Goal: Task Accomplishment & Management: Manage account settings

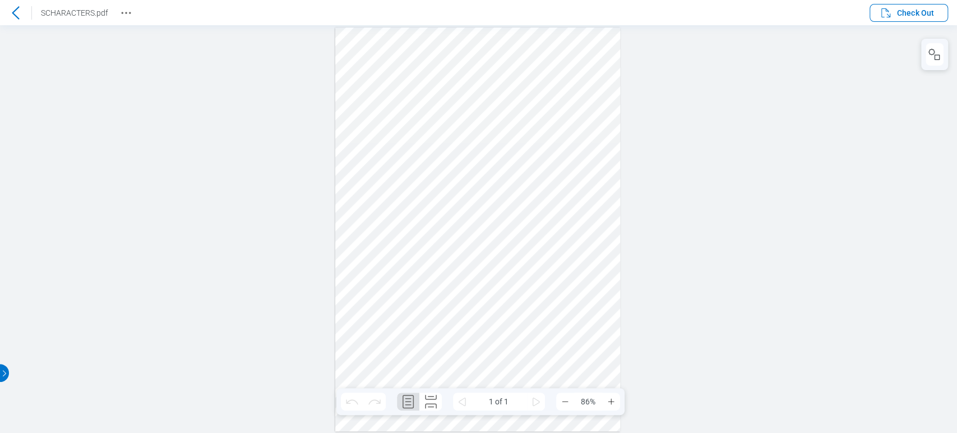
click at [18, 18] on icon at bounding box center [15, 12] width 13 height 13
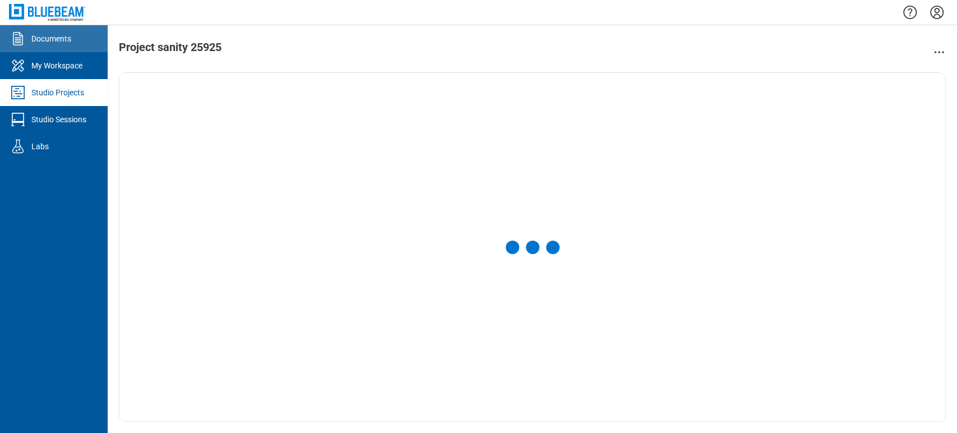
click at [24, 44] on icon "Documents" at bounding box center [18, 39] width 18 height 18
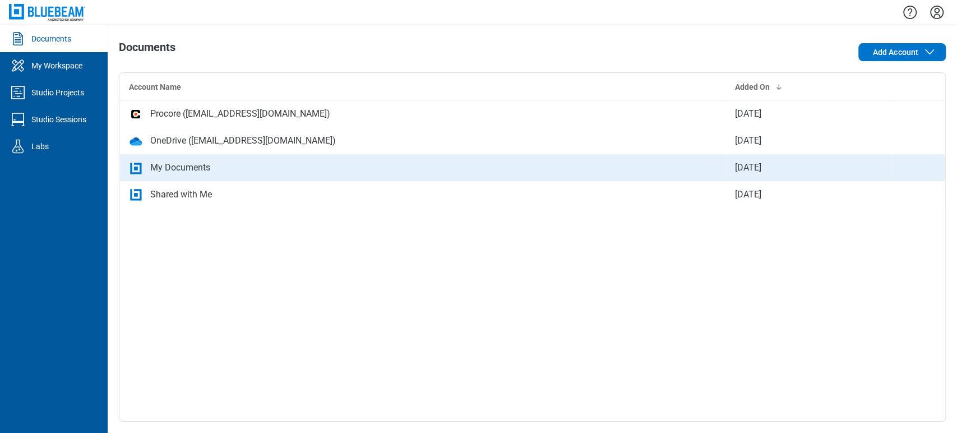
click at [177, 165] on div "My Documents" at bounding box center [180, 167] width 60 height 13
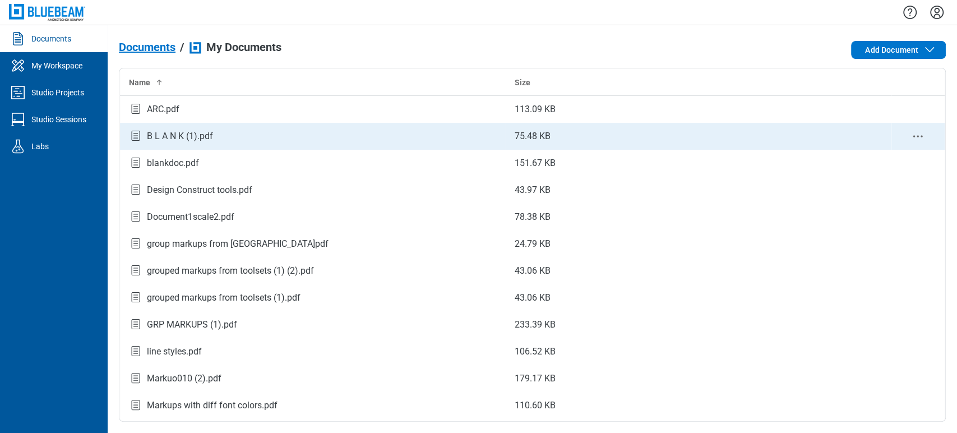
click at [195, 129] on div "B L A N K (1).pdf" at bounding box center [180, 135] width 66 height 13
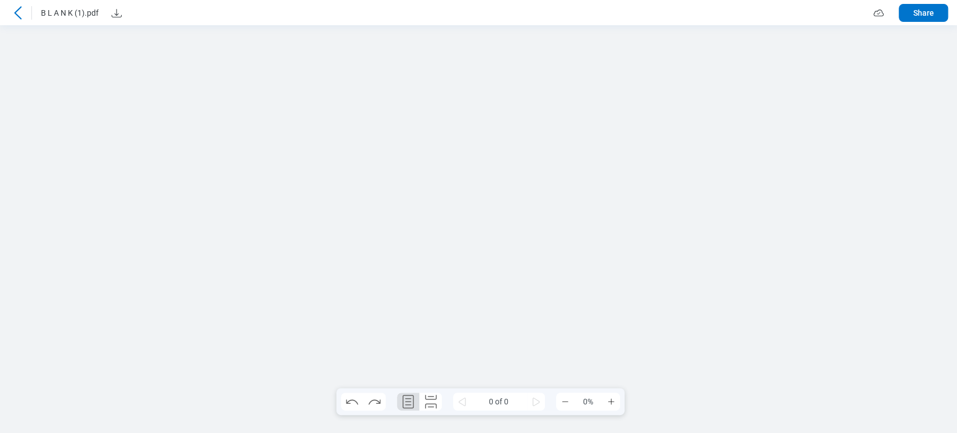
click at [16, 18] on icon at bounding box center [17, 12] width 13 height 13
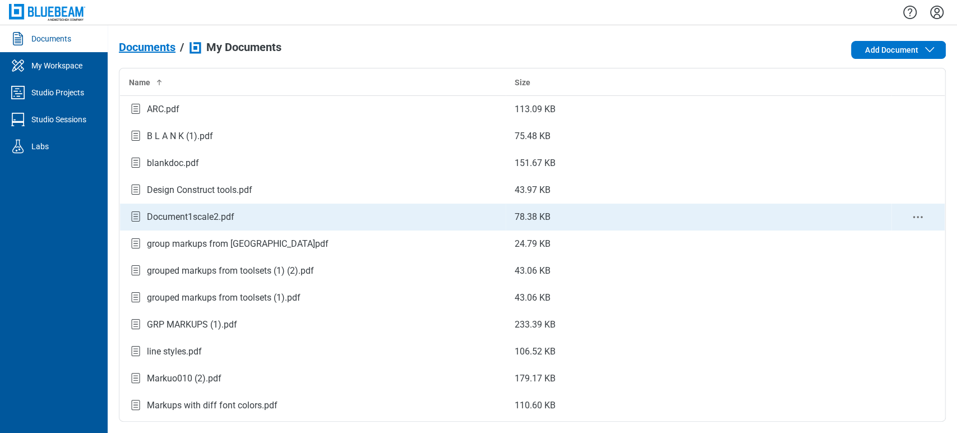
click at [169, 216] on div "Document1scale2.pdf" at bounding box center [190, 216] width 87 height 13
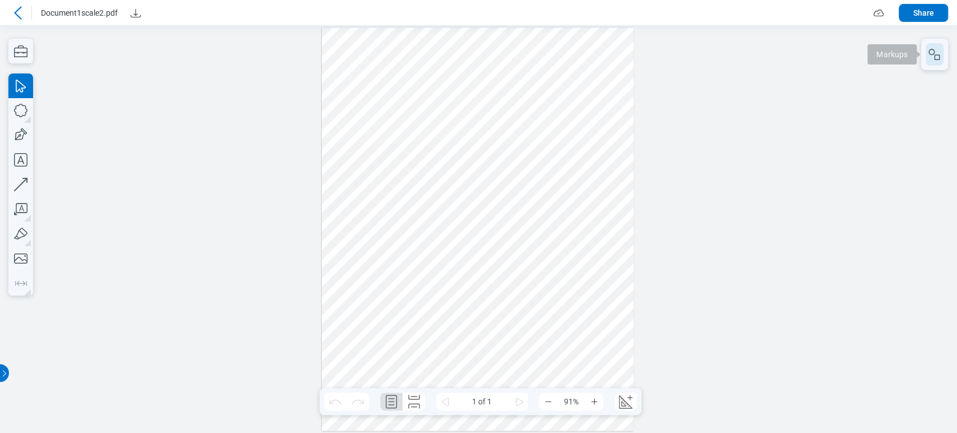
click at [932, 51] on icon "button" at bounding box center [934, 54] width 13 height 13
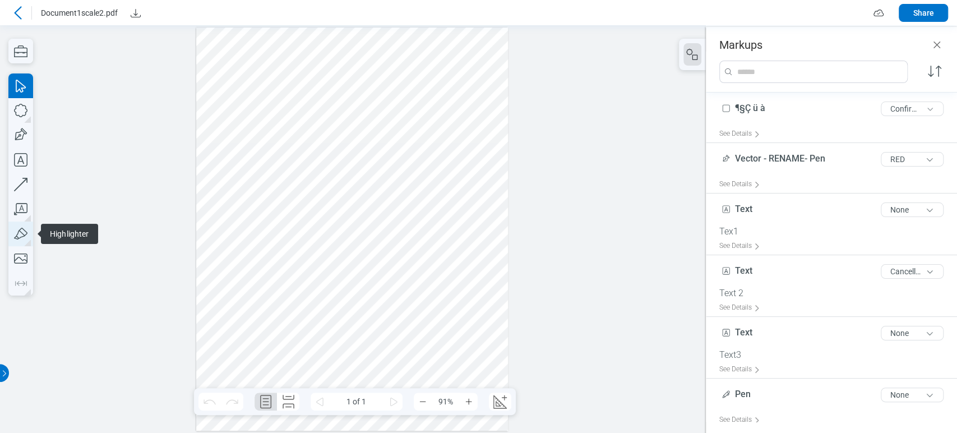
click at [21, 228] on icon "button" at bounding box center [20, 233] width 25 height 25
click at [27, 231] on icon "button" at bounding box center [20, 233] width 25 height 25
drag, startPoint x: 407, startPoint y: 170, endPoint x: 387, endPoint y: 175, distance: 20.9
click at [387, 175] on div at bounding box center [352, 229] width 312 height 404
click at [413, 179] on div at bounding box center [352, 229] width 312 height 404
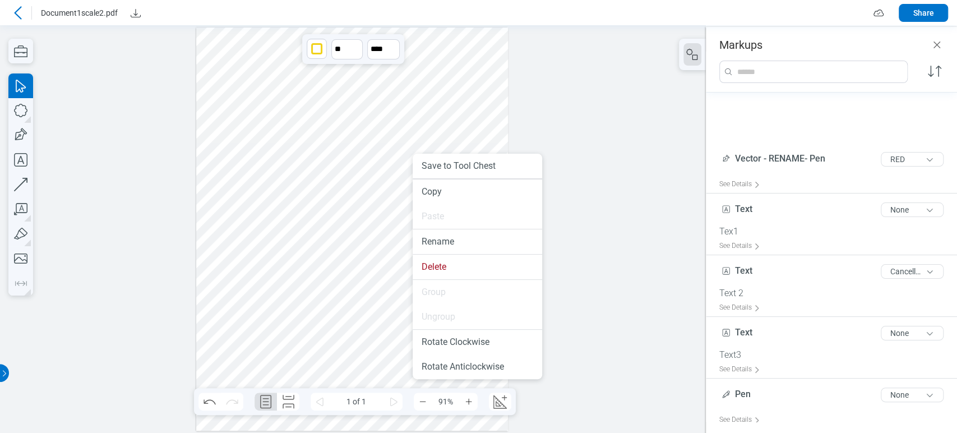
scroll to position [94, 0]
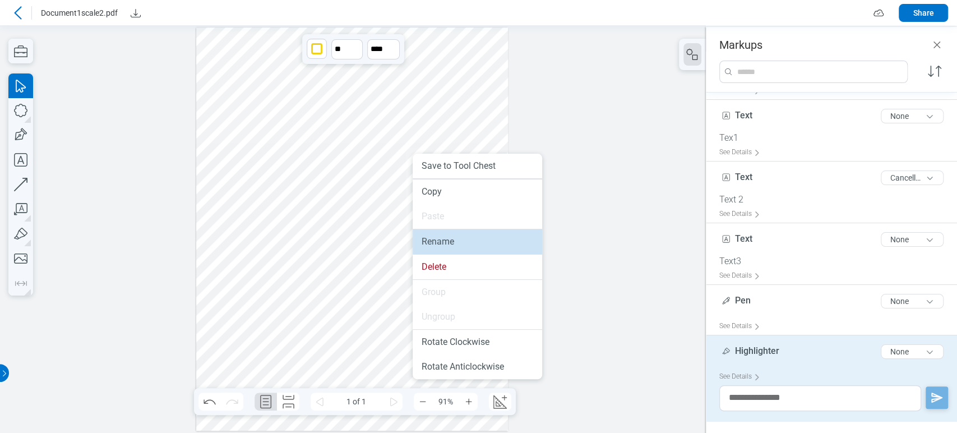
click at [439, 242] on li "Rename" at bounding box center [477, 241] width 129 height 25
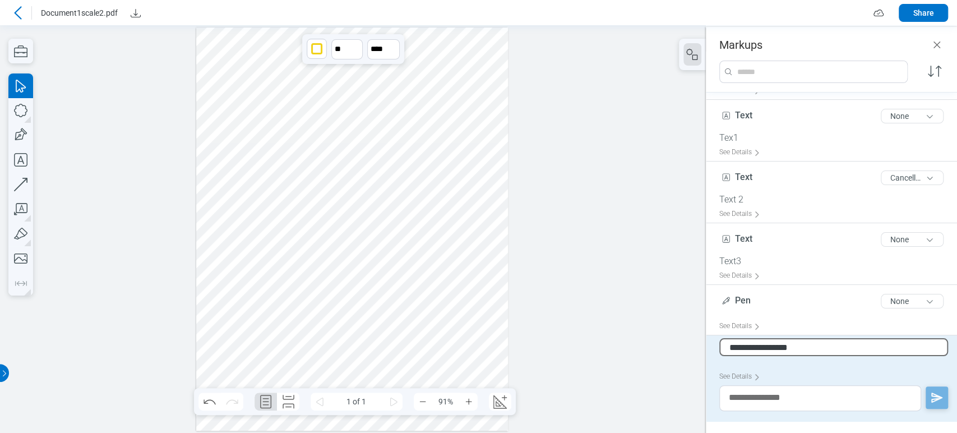
type input "**********"
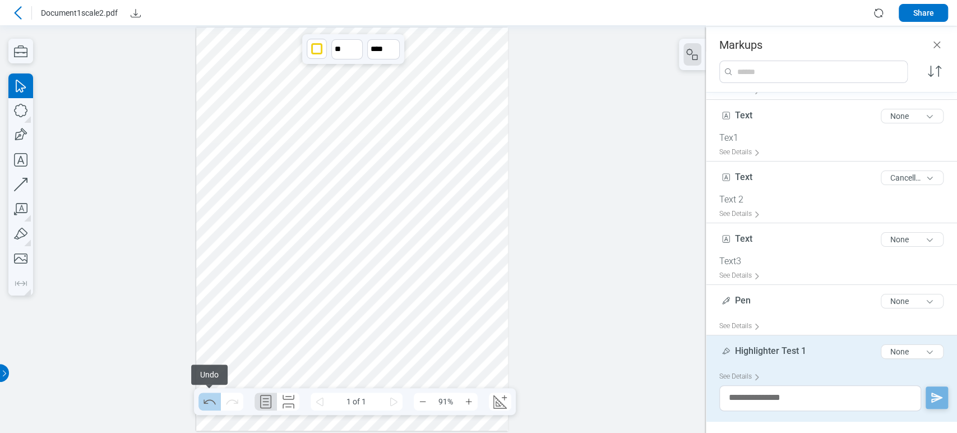
click at [214, 409] on icon "Undo" at bounding box center [210, 401] width 18 height 18
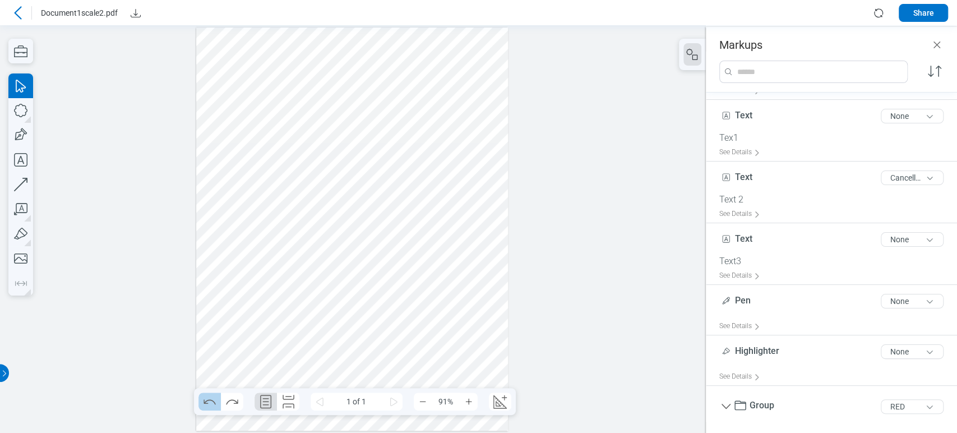
click at [214, 409] on icon "Undo" at bounding box center [210, 401] width 18 height 18
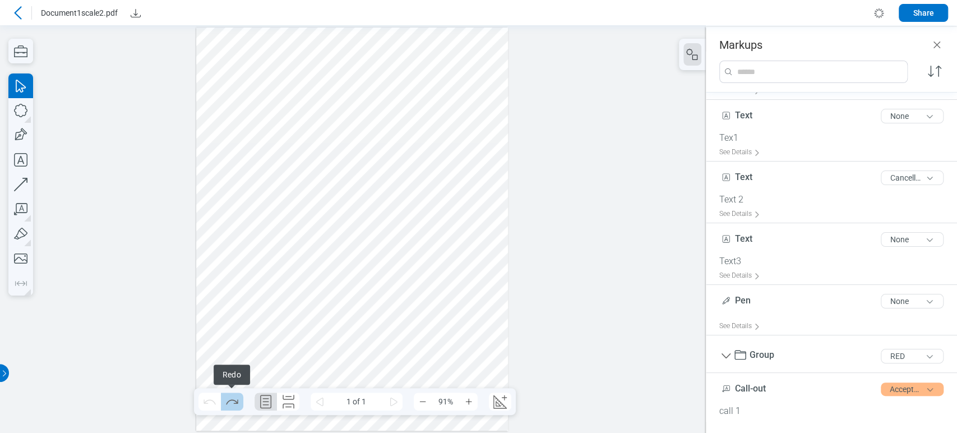
click at [228, 401] on icon "Redo" at bounding box center [232, 401] width 12 height 5
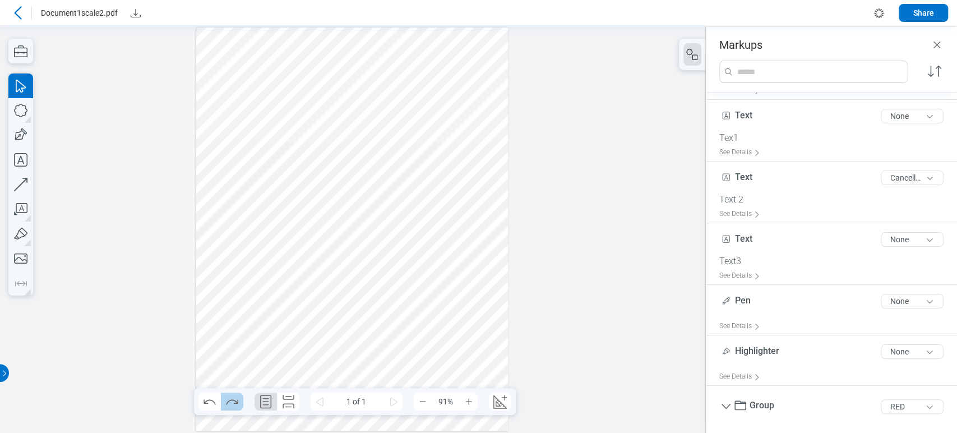
click at [228, 401] on icon "Redo" at bounding box center [232, 401] width 12 height 5
click at [211, 398] on icon "Undo" at bounding box center [210, 401] width 18 height 18
click at [228, 398] on icon "Redo" at bounding box center [232, 401] width 18 height 18
drag, startPoint x: 480, startPoint y: 357, endPoint x: 220, endPoint y: 41, distance: 408.9
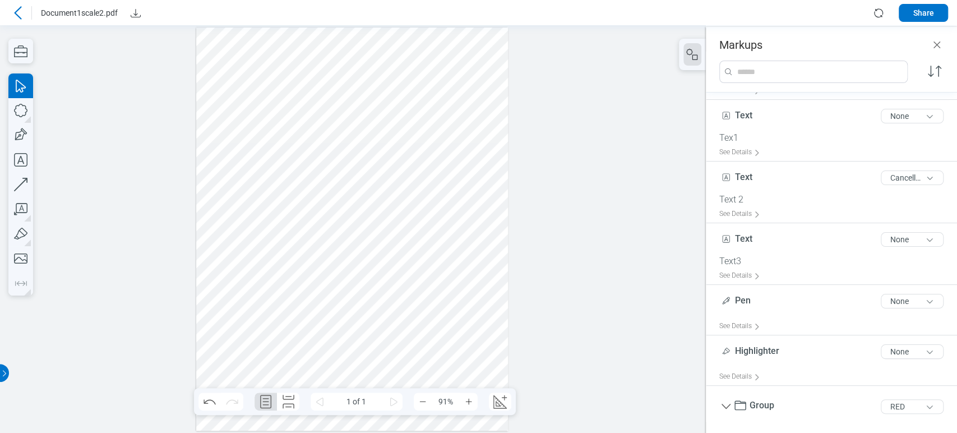
click at [220, 41] on div at bounding box center [352, 229] width 312 height 404
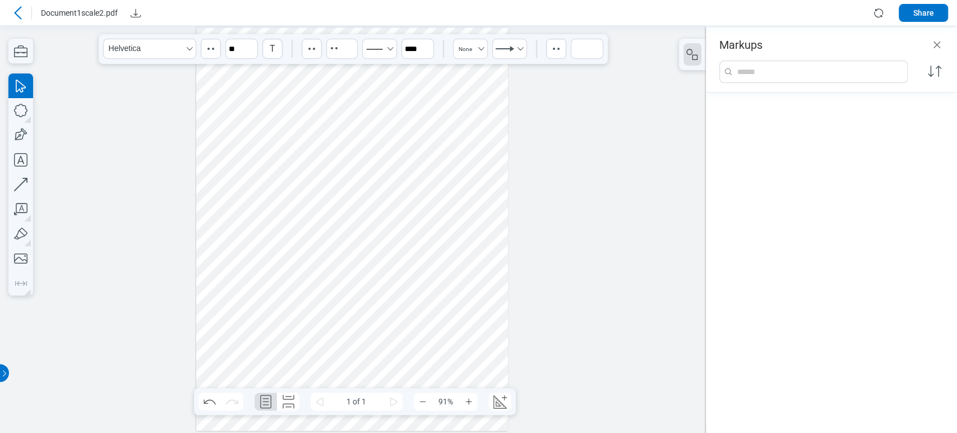
scroll to position [0, 0]
click at [237, 140] on div at bounding box center [352, 229] width 312 height 404
click at [12, 138] on icon "button" at bounding box center [20, 135] width 25 height 25
drag, startPoint x: 211, startPoint y: 91, endPoint x: 333, endPoint y: 173, distance: 146.6
click at [333, 173] on div at bounding box center [352, 229] width 312 height 404
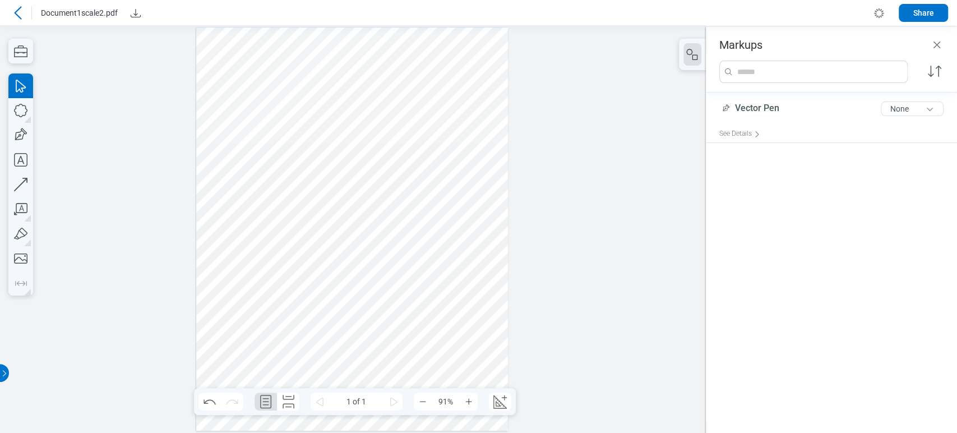
click at [316, 157] on div at bounding box center [352, 229] width 312 height 404
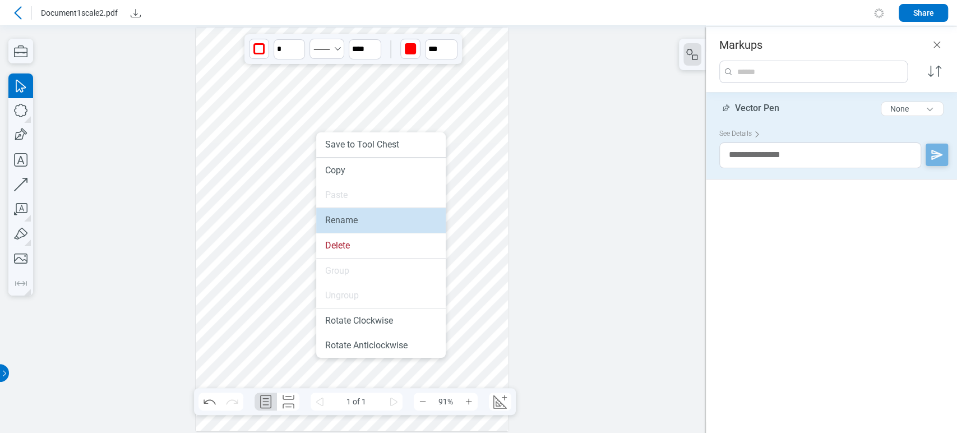
click at [344, 217] on li "Rename" at bounding box center [380, 220] width 129 height 25
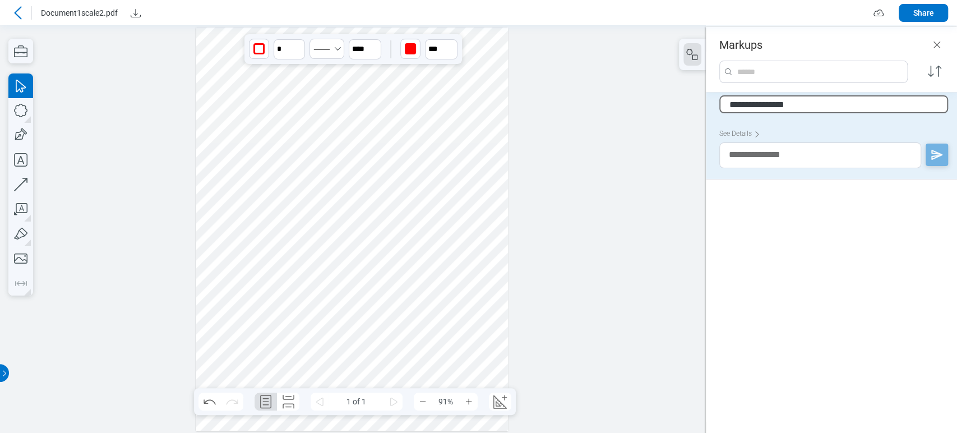
type input "**********"
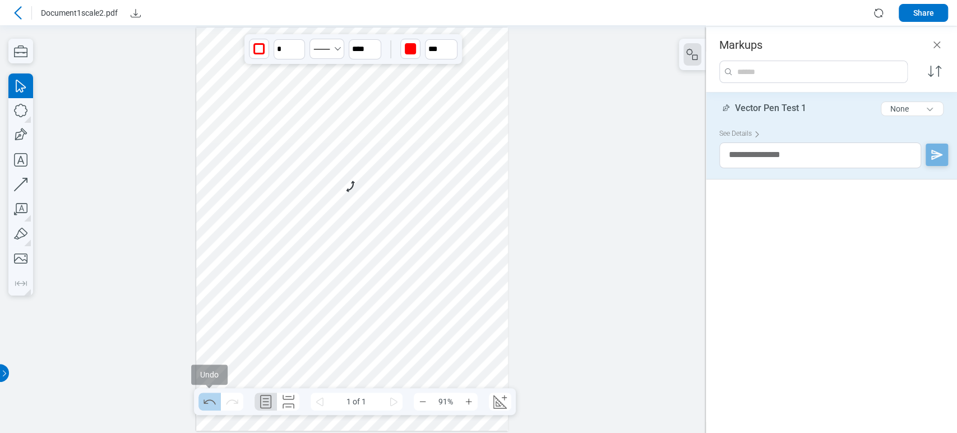
click at [201, 403] on icon "Undo" at bounding box center [210, 401] width 18 height 18
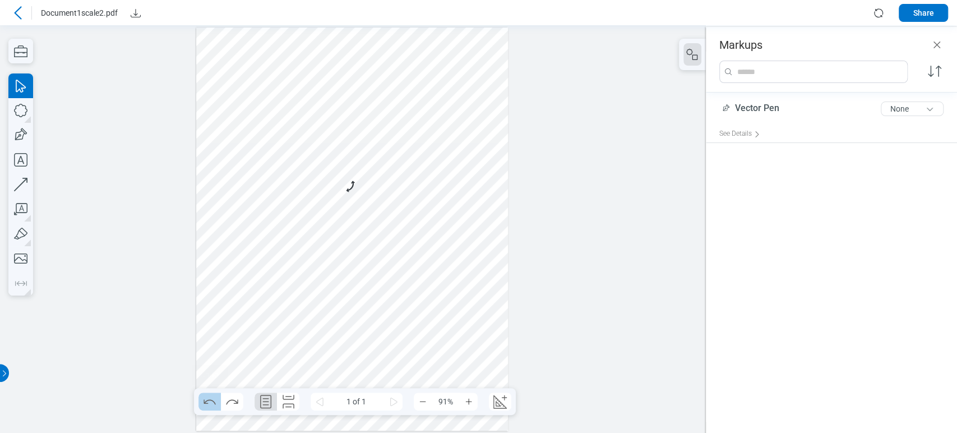
click at [207, 399] on icon "Undo" at bounding box center [210, 401] width 18 height 18
drag, startPoint x: 310, startPoint y: 236, endPoint x: 332, endPoint y: 226, distance: 23.8
click at [311, 237] on div at bounding box center [352, 229] width 312 height 404
click at [233, 407] on icon "Redo" at bounding box center [232, 401] width 18 height 18
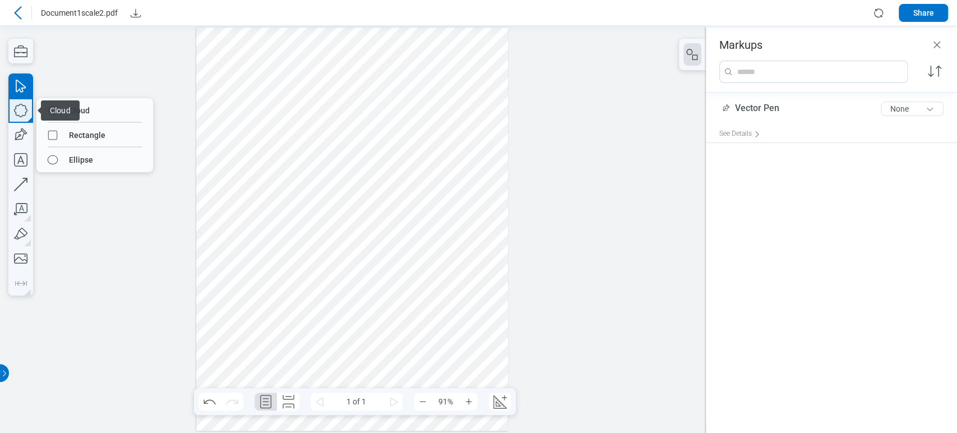
click at [14, 114] on icon "button" at bounding box center [20, 110] width 25 height 25
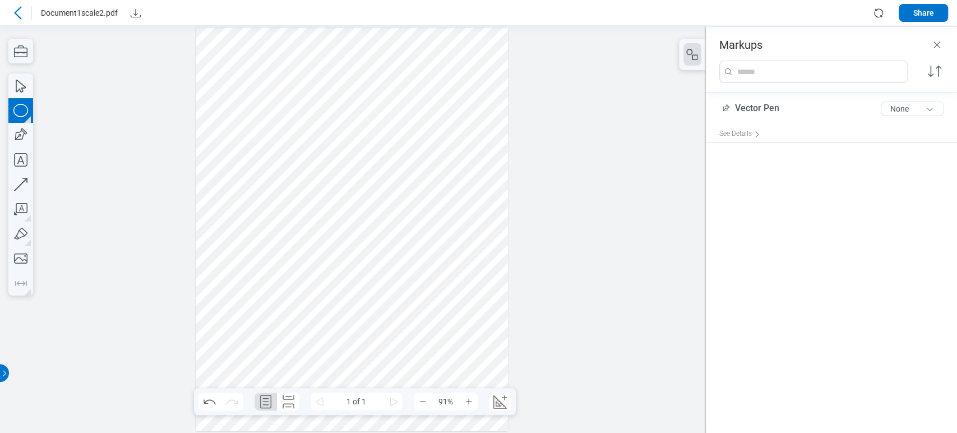
drag, startPoint x: 389, startPoint y: 119, endPoint x: 437, endPoint y: 193, distance: 88.5
click at [437, 193] on div at bounding box center [352, 229] width 312 height 404
click at [415, 159] on div at bounding box center [352, 229] width 312 height 404
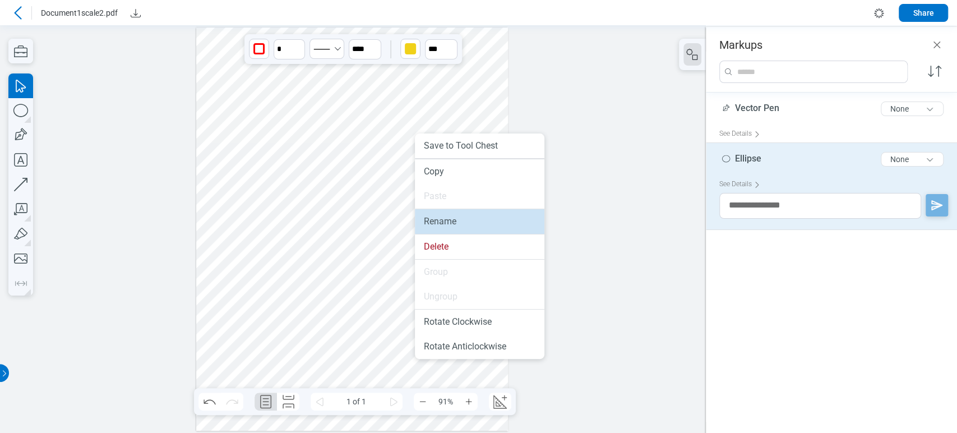
drag, startPoint x: 433, startPoint y: 219, endPoint x: 447, endPoint y: 193, distance: 29.3
click at [433, 219] on li "Rename" at bounding box center [479, 221] width 129 height 25
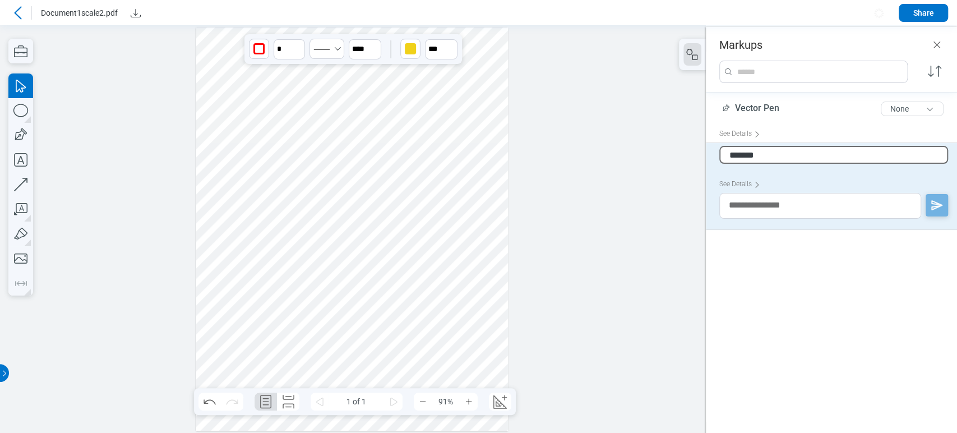
click at [774, 154] on input "*******" at bounding box center [833, 155] width 229 height 18
type input "**********"
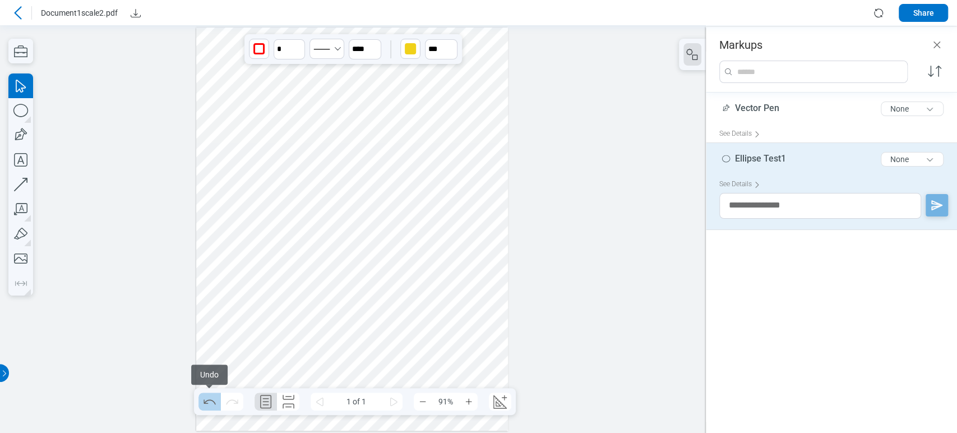
click at [208, 402] on icon "Undo" at bounding box center [210, 401] width 18 height 18
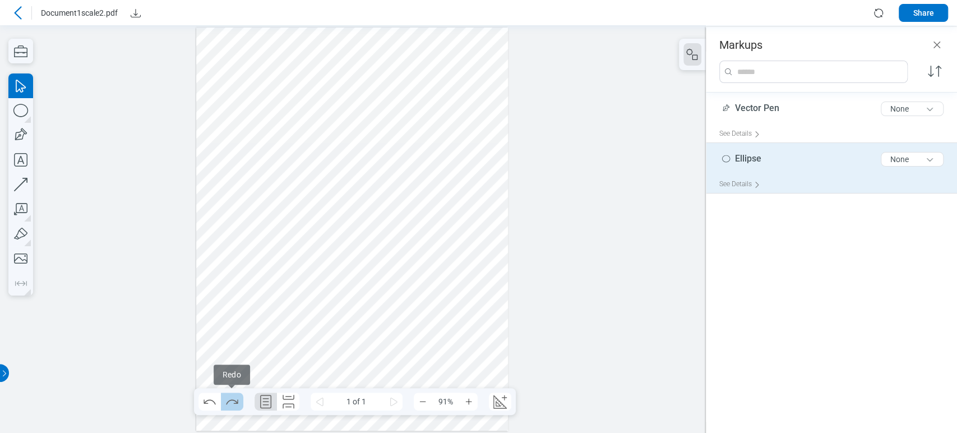
click at [229, 395] on icon "Redo" at bounding box center [232, 401] width 18 height 18
click at [209, 401] on icon "Undo" at bounding box center [210, 401] width 18 height 18
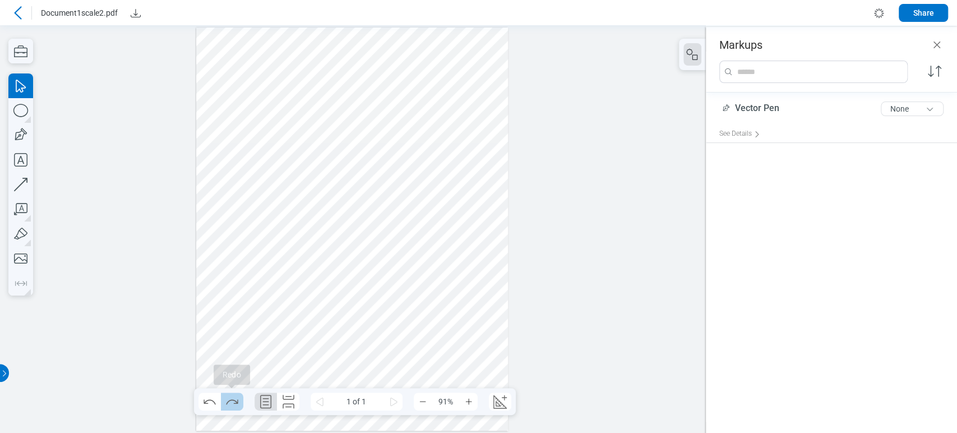
click at [226, 398] on icon "Redo" at bounding box center [232, 401] width 18 height 18
click at [285, 114] on div at bounding box center [352, 229] width 312 height 404
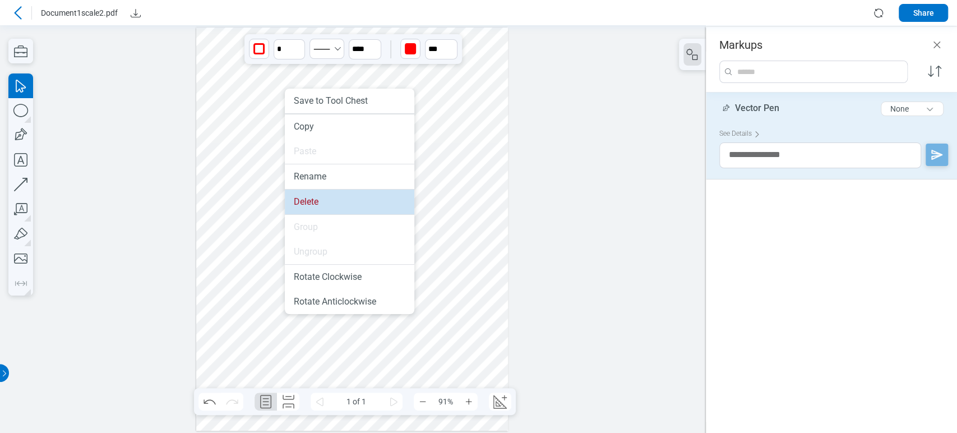
click at [309, 201] on li "Delete" at bounding box center [349, 201] width 129 height 25
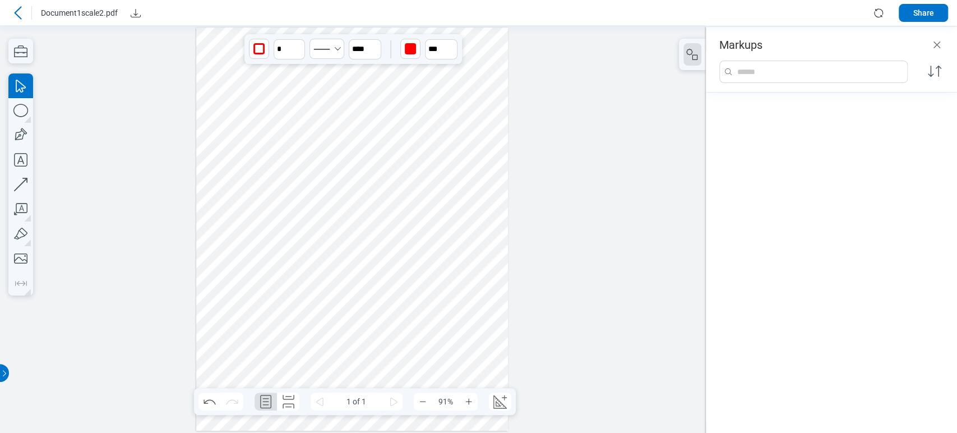
click at [330, 213] on div at bounding box center [352, 229] width 312 height 404
click at [20, 119] on icon "button" at bounding box center [20, 110] width 25 height 25
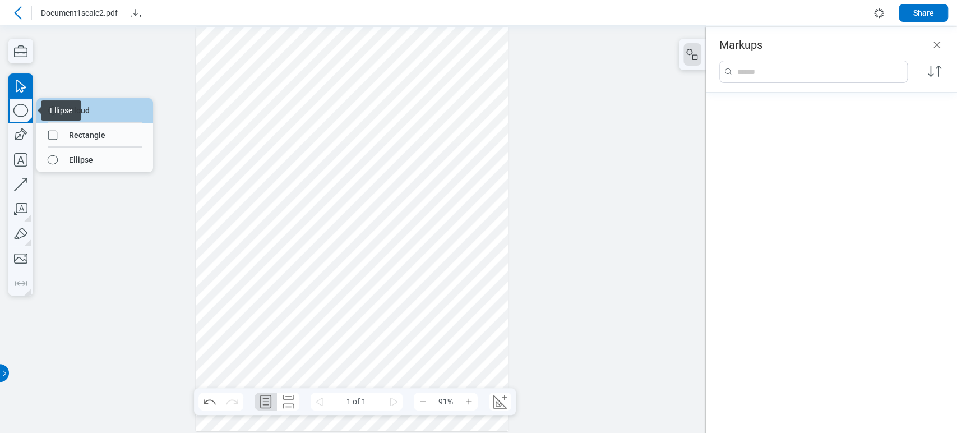
drag, startPoint x: 114, startPoint y: 117, endPoint x: 132, endPoint y: 76, distance: 44.2
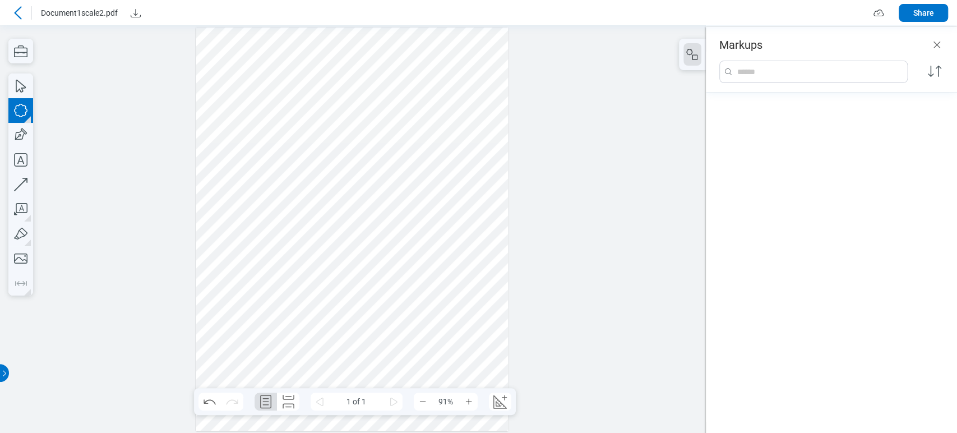
drag, startPoint x: 219, startPoint y: 94, endPoint x: 296, endPoint y: 150, distance: 95.5
click at [296, 150] on div at bounding box center [352, 229] width 312 height 404
click at [24, 179] on icon "button" at bounding box center [20, 184] width 25 height 25
drag, startPoint x: 356, startPoint y: 87, endPoint x: 354, endPoint y: 152, distance: 65.1
click at [354, 152] on div at bounding box center [352, 229] width 312 height 404
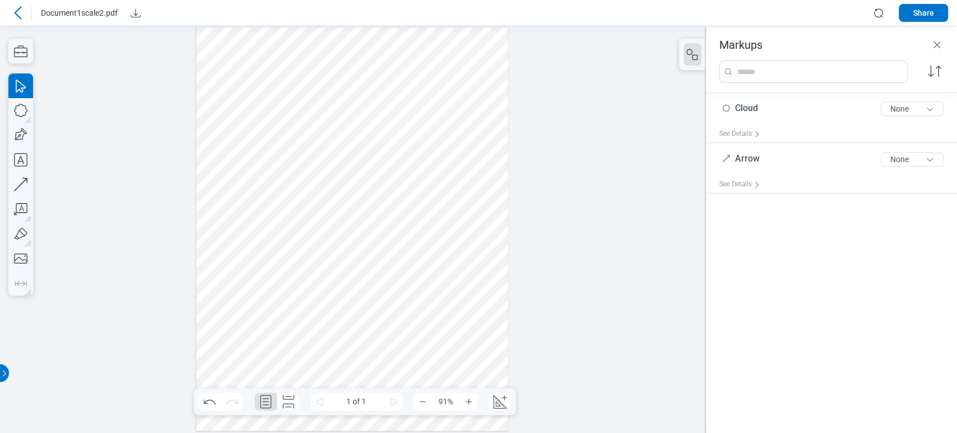
click at [386, 136] on div at bounding box center [352, 229] width 312 height 404
click at [25, 128] on icon "button" at bounding box center [20, 135] width 25 height 25
drag, startPoint x: 241, startPoint y: 186, endPoint x: 336, endPoint y: 244, distance: 112.0
click at [336, 244] on div at bounding box center [352, 229] width 312 height 404
click at [293, 205] on div at bounding box center [352, 229] width 312 height 404
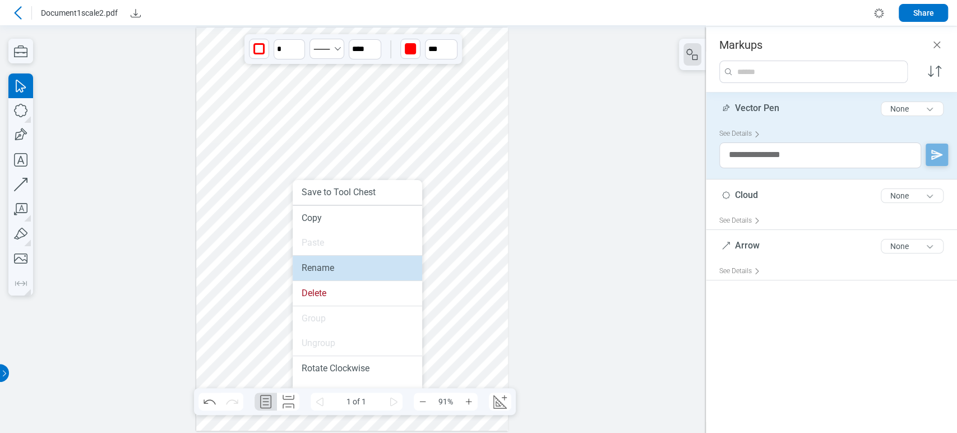
drag, startPoint x: 319, startPoint y: 265, endPoint x: 696, endPoint y: 132, distance: 399.4
click at [319, 265] on li "Rename" at bounding box center [357, 268] width 129 height 25
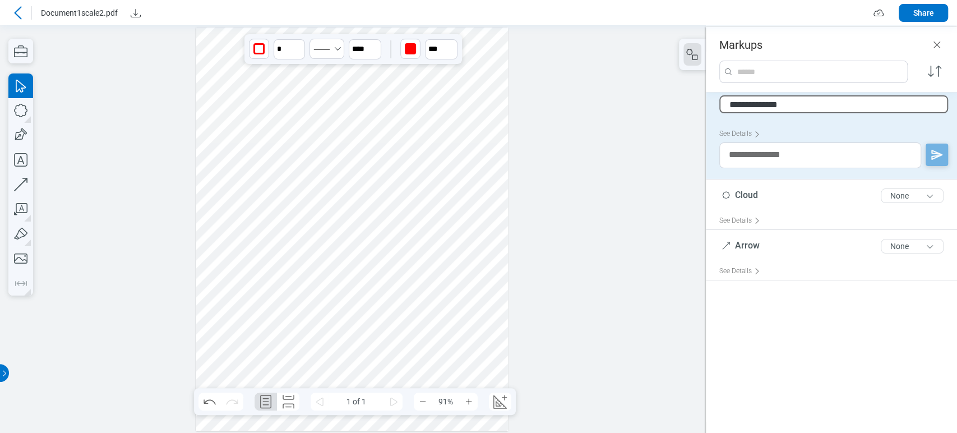
type input "**********"
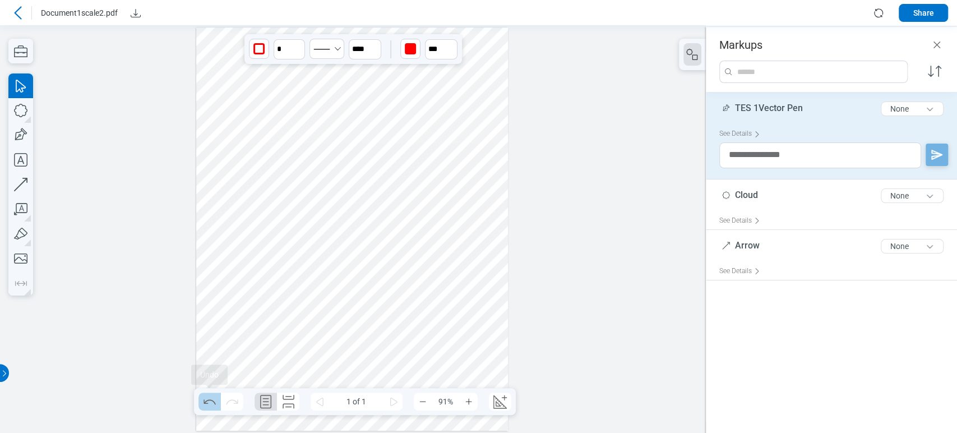
click at [204, 400] on icon "Undo" at bounding box center [210, 401] width 18 height 18
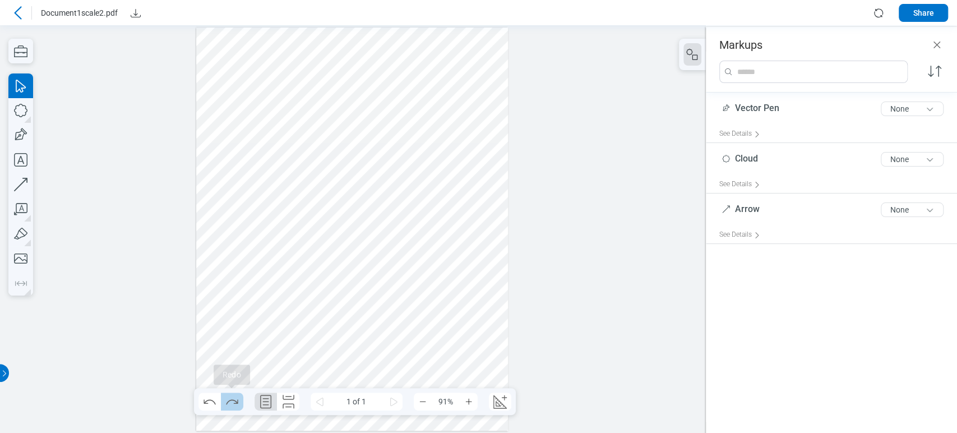
click at [235, 400] on icon "Redo" at bounding box center [232, 401] width 18 height 18
click at [212, 403] on icon "Undo" at bounding box center [210, 401] width 18 height 18
click at [229, 405] on icon "Redo" at bounding box center [232, 401] width 18 height 18
click at [229, 406] on icon "Redo" at bounding box center [232, 401] width 18 height 18
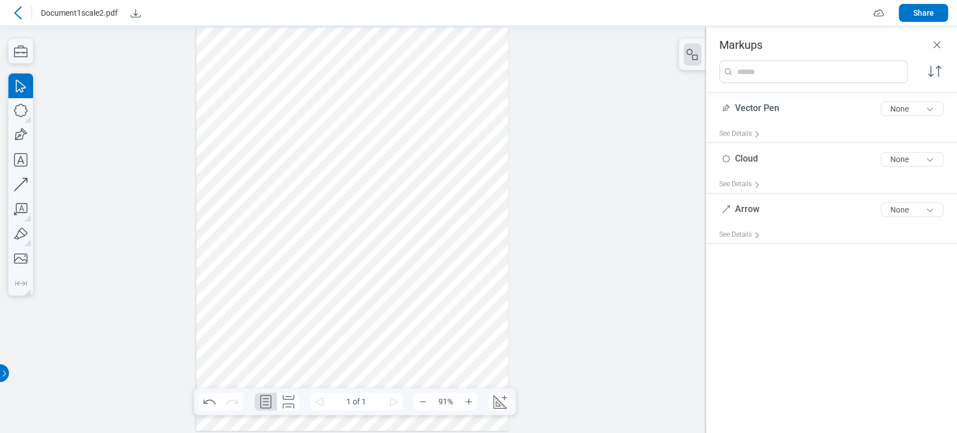
click at [29, 8] on div at bounding box center [20, 13] width 22 height 18
click at [21, 10] on icon at bounding box center [17, 12] width 13 height 13
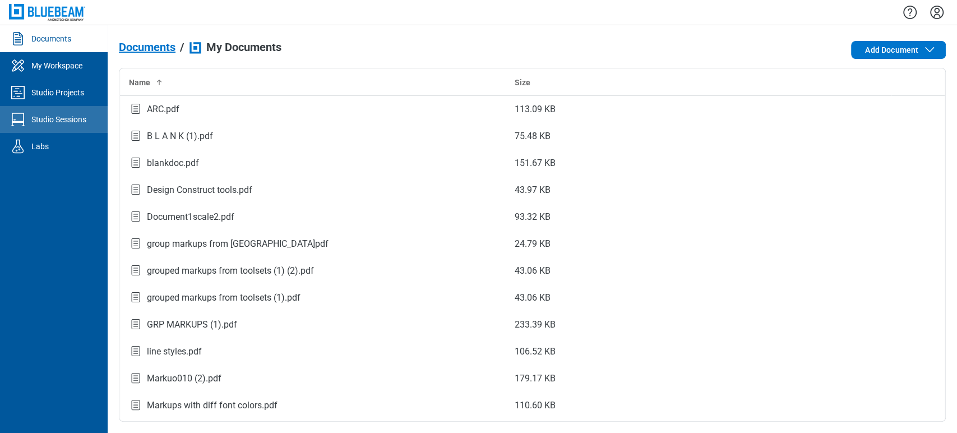
click at [38, 117] on div "Studio Sessions" at bounding box center [58, 119] width 55 height 11
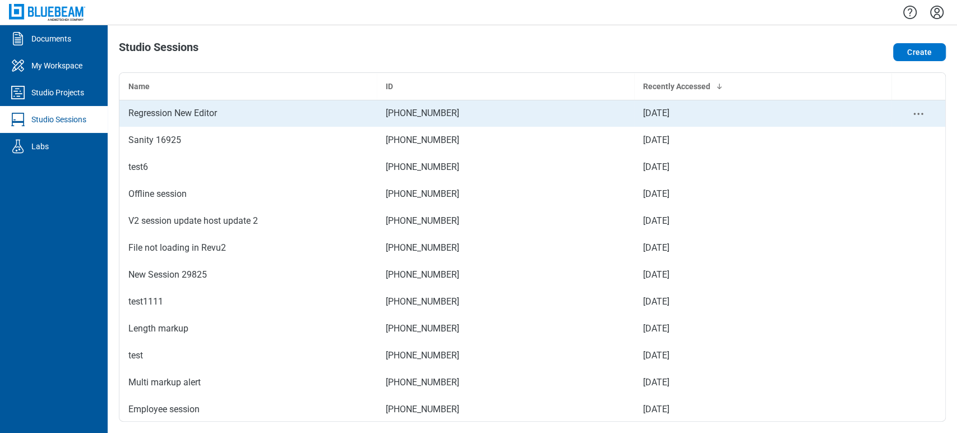
click at [191, 115] on div "Regression New Editor" at bounding box center [247, 112] width 239 height 13
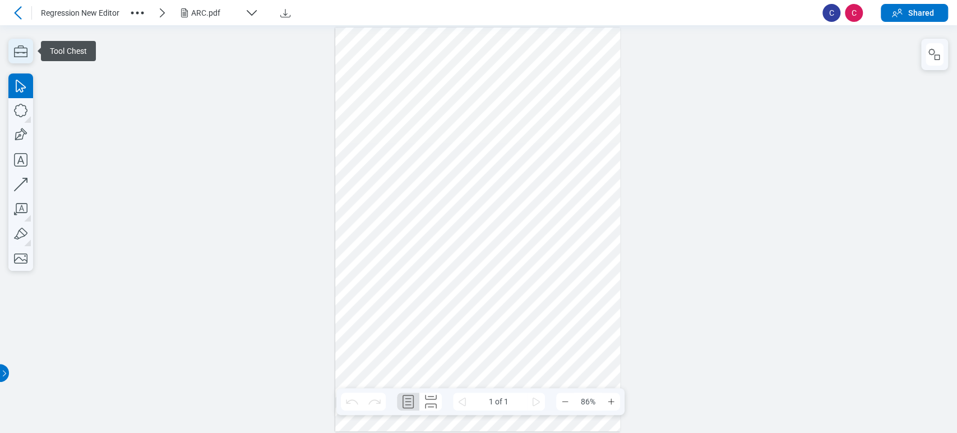
click at [12, 39] on icon "button" at bounding box center [20, 51] width 25 height 25
